Goal: Task Accomplishment & Management: Use online tool/utility

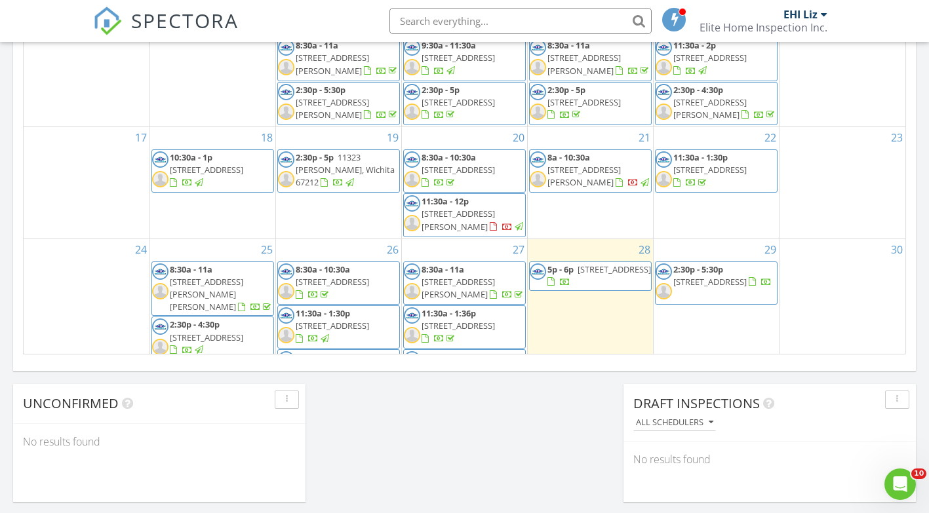
scroll to position [163, 0]
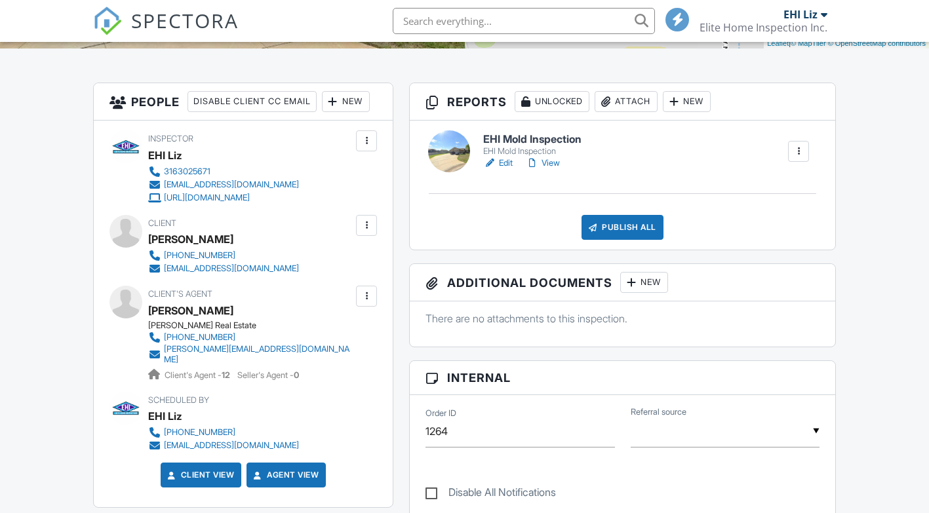
click at [368, 139] on div at bounding box center [366, 140] width 13 height 13
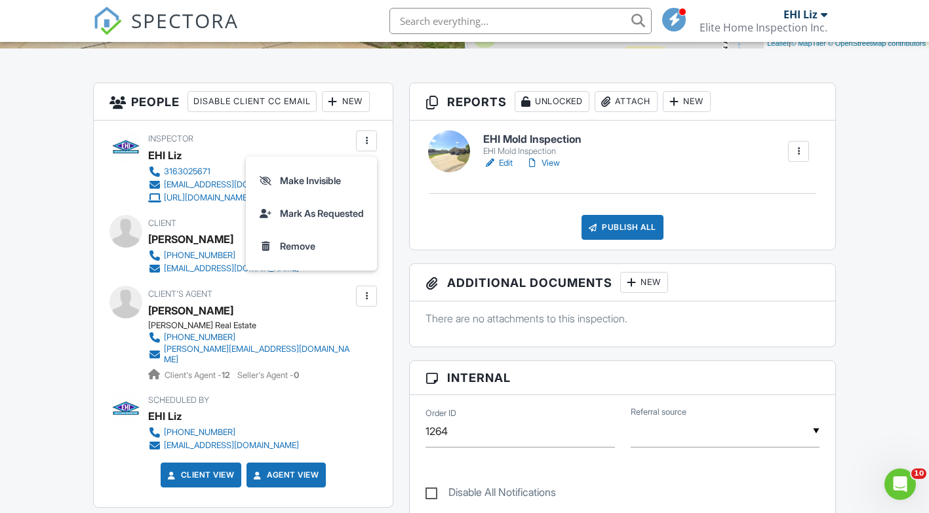
click at [340, 100] on div at bounding box center [332, 101] width 13 height 13
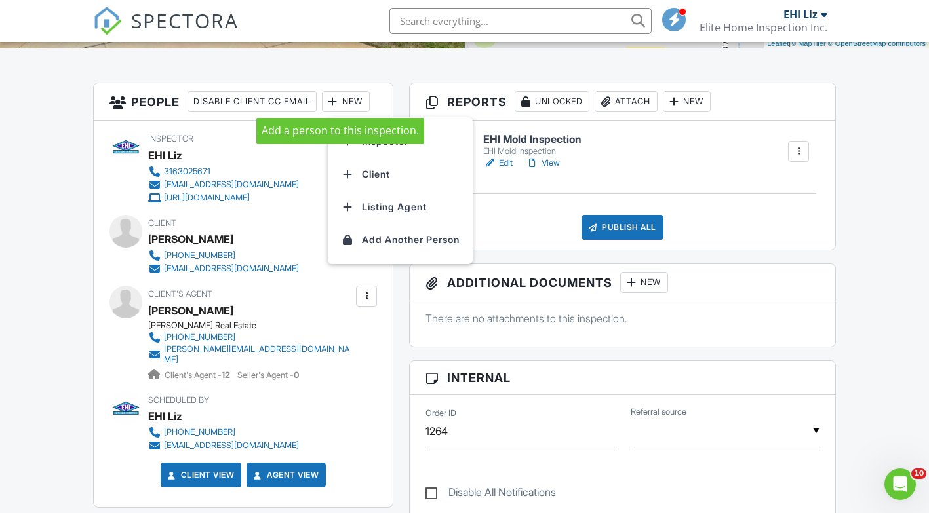
click at [442, 136] on li "Inspector" at bounding box center [400, 141] width 129 height 33
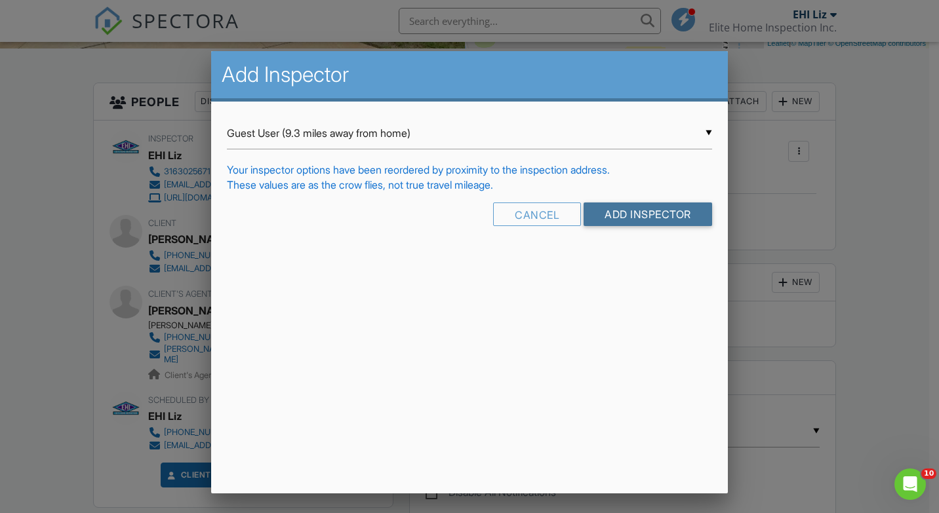
click at [638, 216] on input "Add Inspector" at bounding box center [647, 215] width 128 height 24
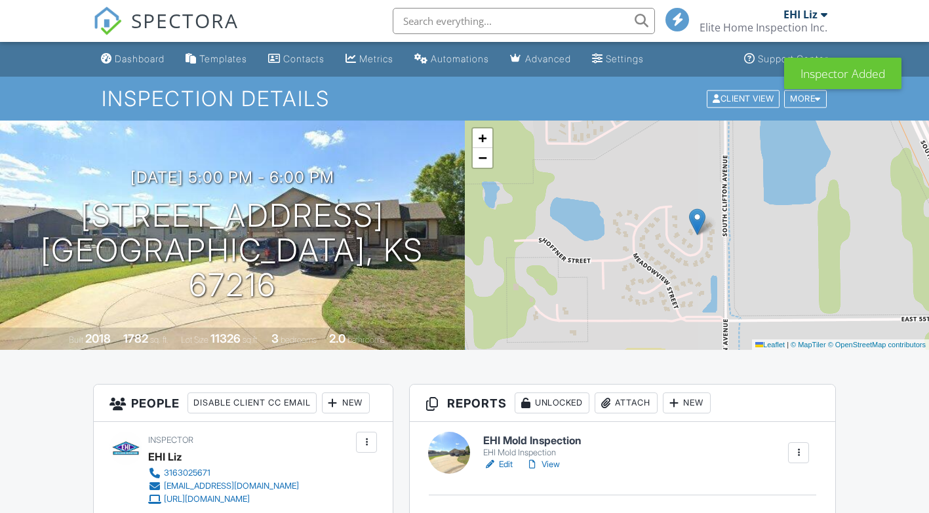
click at [340, 403] on div at bounding box center [332, 403] width 13 height 13
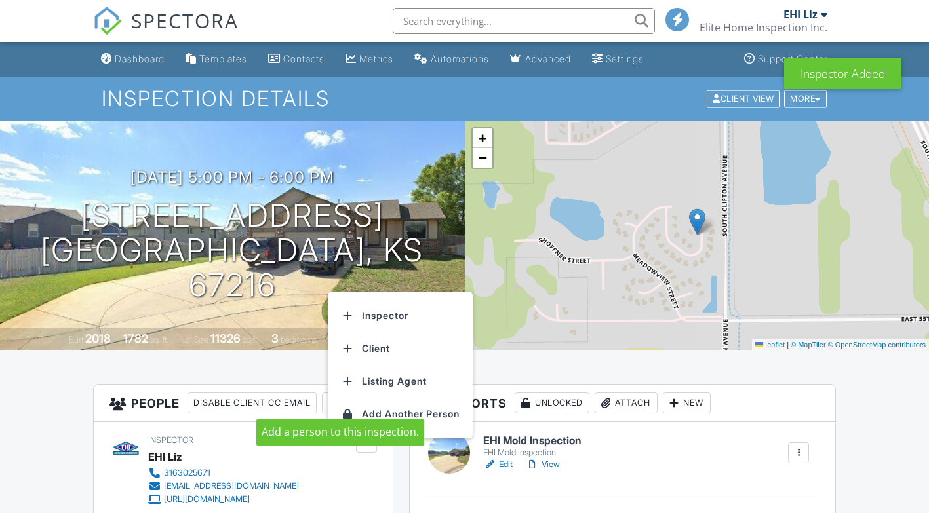
click at [403, 312] on li "Inspector" at bounding box center [400, 316] width 129 height 33
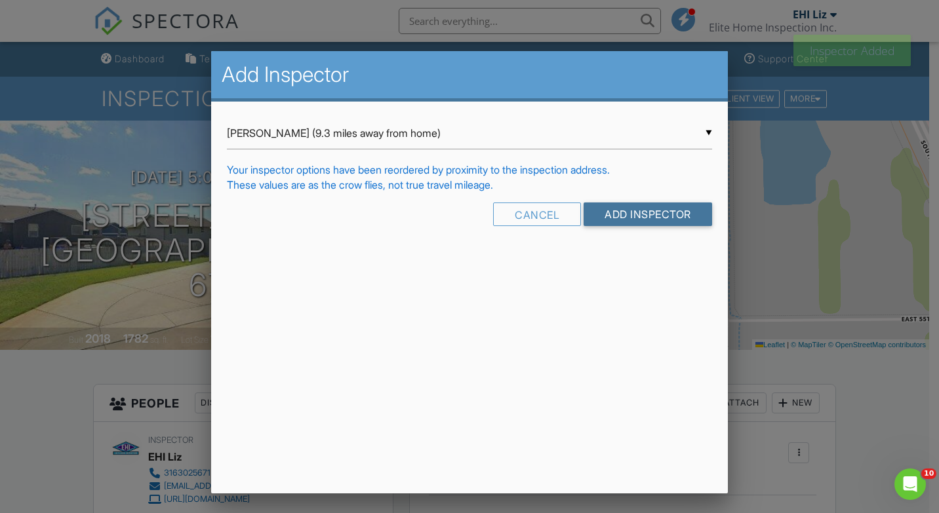
click at [654, 216] on input "Add Inspector" at bounding box center [647, 215] width 128 height 24
